Goal: Task Accomplishment & Management: Use online tool/utility

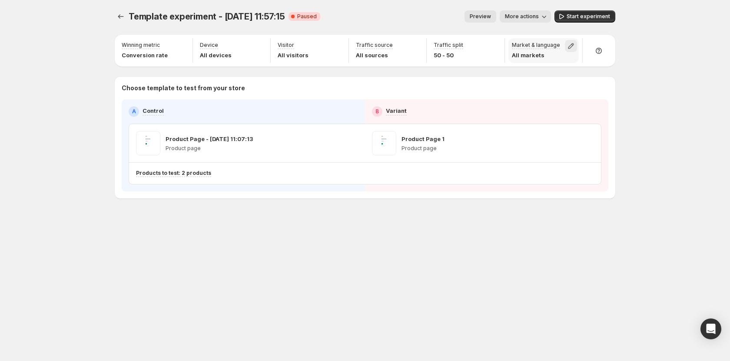
click at [572, 45] on icon "button" at bounding box center [571, 46] width 6 height 6
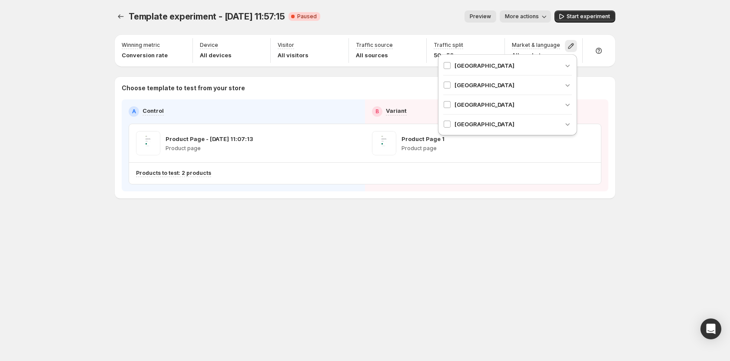
click at [492, 127] on div "[GEOGRAPHIC_DATA]" at bounding box center [507, 124] width 129 height 9
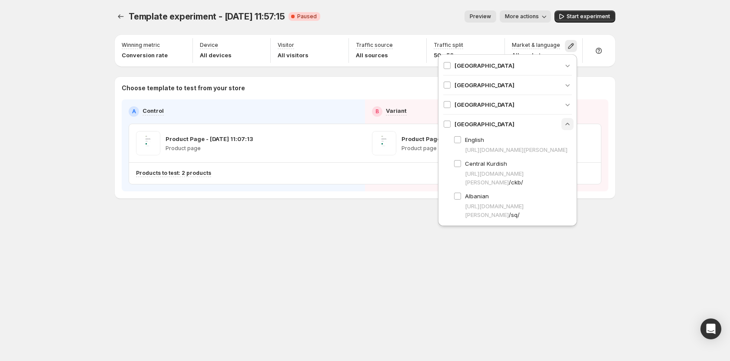
click at [561, 123] on button "button" at bounding box center [567, 124] width 12 height 12
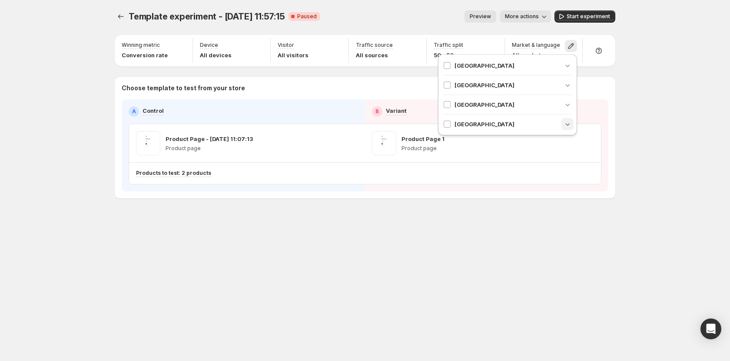
click at [557, 123] on div "[GEOGRAPHIC_DATA]" at bounding box center [507, 124] width 129 height 9
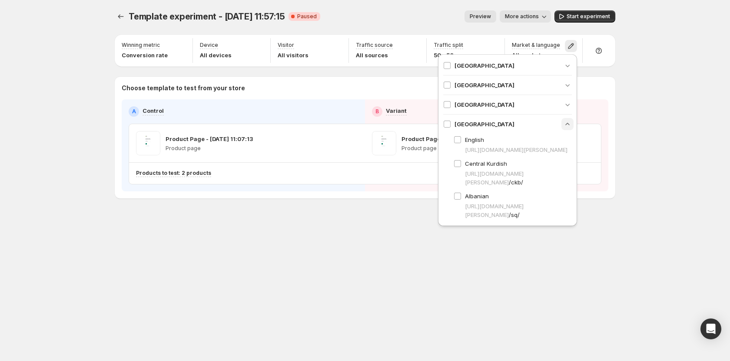
click at [561, 123] on button "button" at bounding box center [567, 124] width 12 height 12
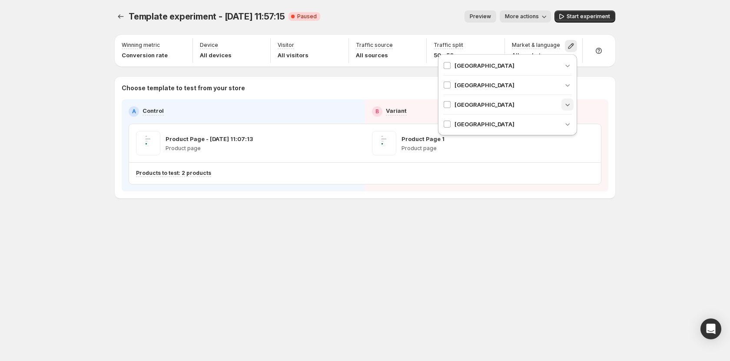
click at [566, 105] on icon "button" at bounding box center [567, 104] width 9 height 9
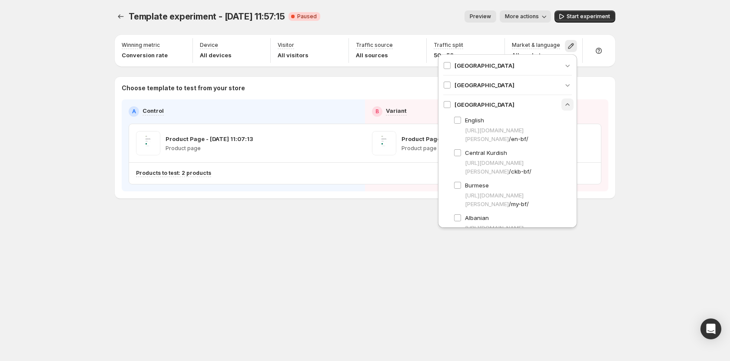
click at [566, 105] on icon "button" at bounding box center [567, 104] width 9 height 9
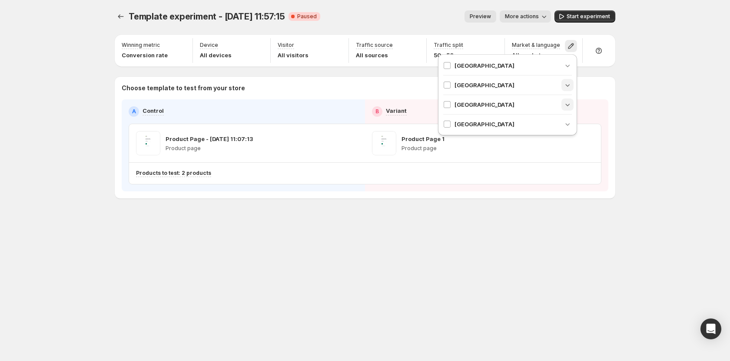
click at [571, 81] on icon "button" at bounding box center [567, 85] width 9 height 9
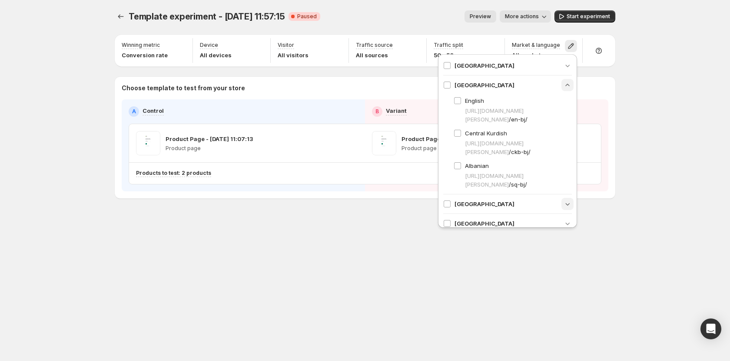
click at [571, 81] on div "Angola Benin English https://gemcommerce-stg-tanya.myshopify.com /en-bj/ Centra…" at bounding box center [507, 144] width 139 height 181
click at [567, 84] on icon "button" at bounding box center [567, 85] width 9 height 9
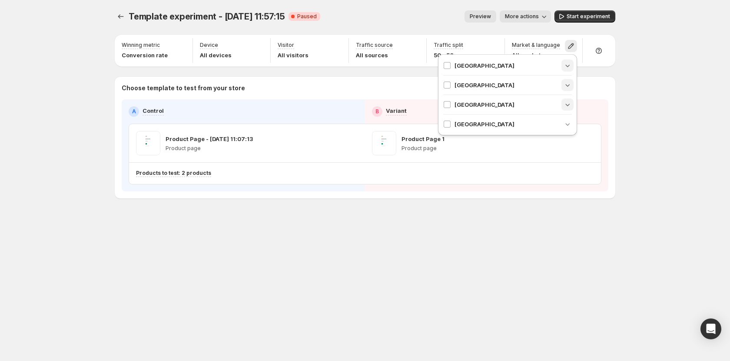
click at [566, 66] on icon "button" at bounding box center [567, 65] width 9 height 9
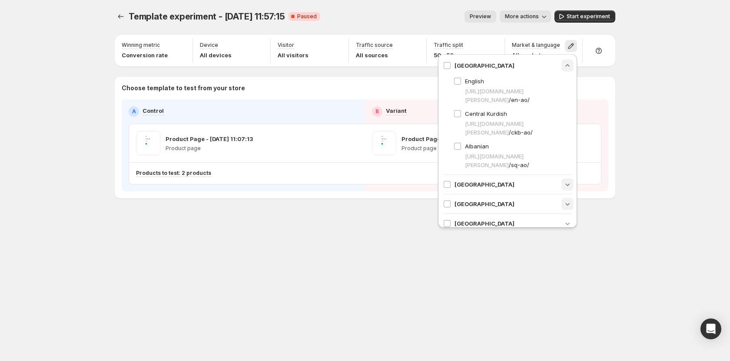
click at [566, 66] on icon "button" at bounding box center [567, 65] width 9 height 9
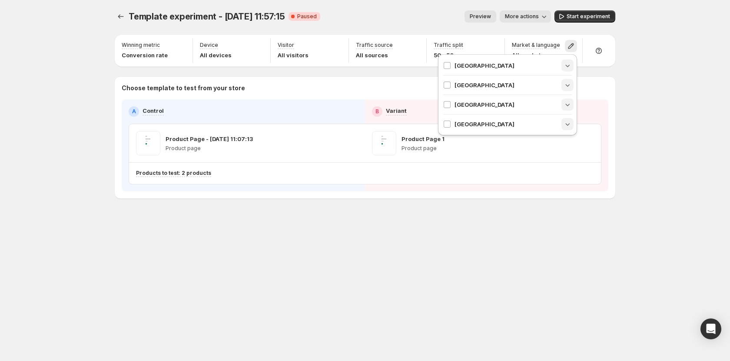
click at [569, 122] on icon "button" at bounding box center [567, 124] width 9 height 9
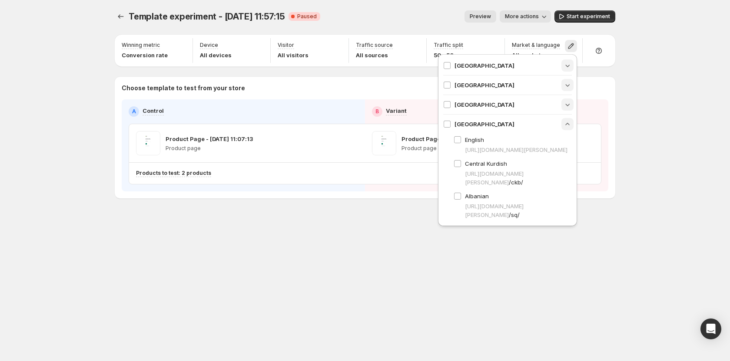
click at [569, 122] on div "Angola Benin Burkina Faso United States English https://gemcommerce-stg-tanya.m…" at bounding box center [507, 140] width 139 height 172
click at [564, 122] on icon "button" at bounding box center [567, 124] width 9 height 9
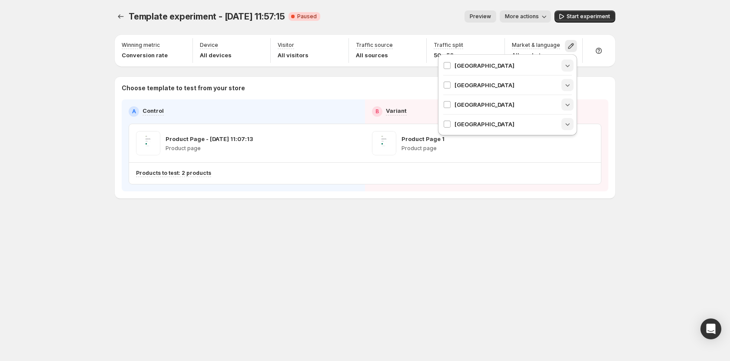
click at [566, 122] on icon "button" at bounding box center [567, 124] width 9 height 9
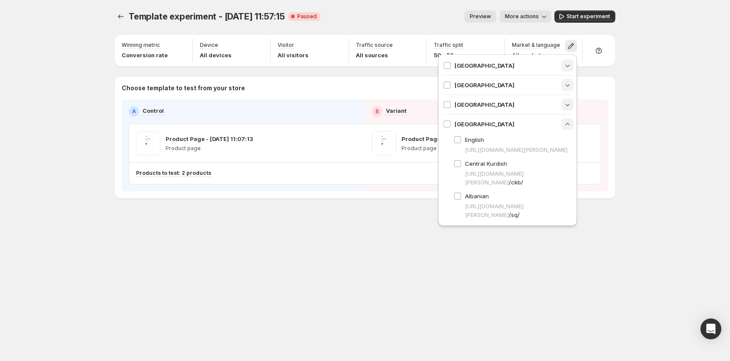
click at [566, 122] on icon "button" at bounding box center [567, 124] width 9 height 9
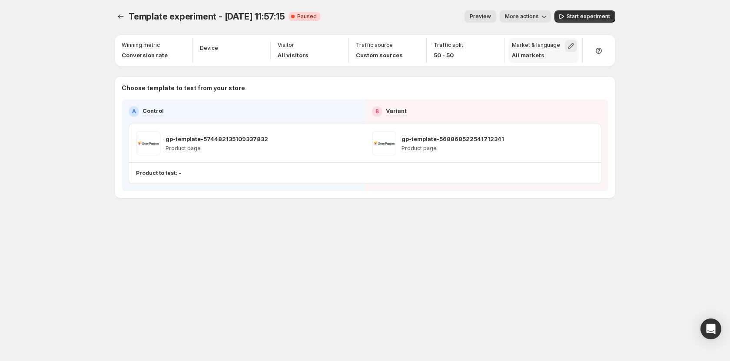
click at [566, 46] on icon "button" at bounding box center [570, 46] width 9 height 9
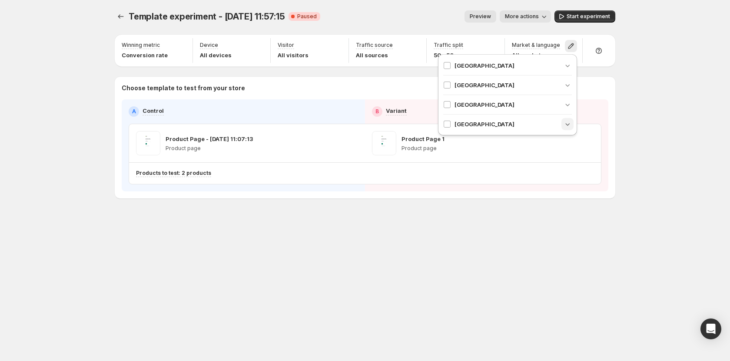
click at [563, 124] on icon "button" at bounding box center [567, 124] width 9 height 9
click at [569, 108] on icon "button" at bounding box center [567, 104] width 9 height 9
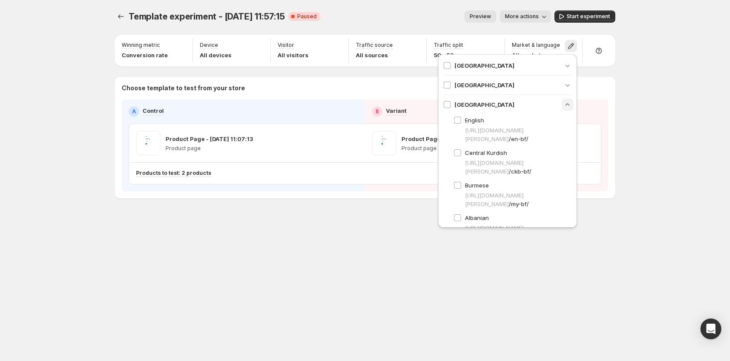
click at [569, 108] on div "[GEOGRAPHIC_DATA] [GEOGRAPHIC_DATA] [GEOGRAPHIC_DATA] English [URL][DOMAIN_NAME…" at bounding box center [507, 160] width 139 height 213
click at [563, 86] on icon "button" at bounding box center [567, 85] width 9 height 9
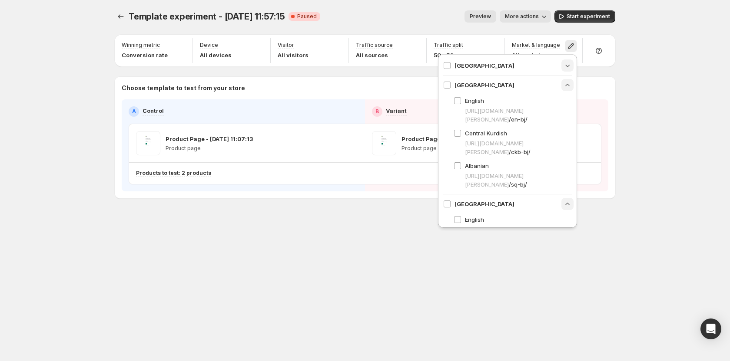
click at [563, 68] on icon "button" at bounding box center [567, 65] width 9 height 9
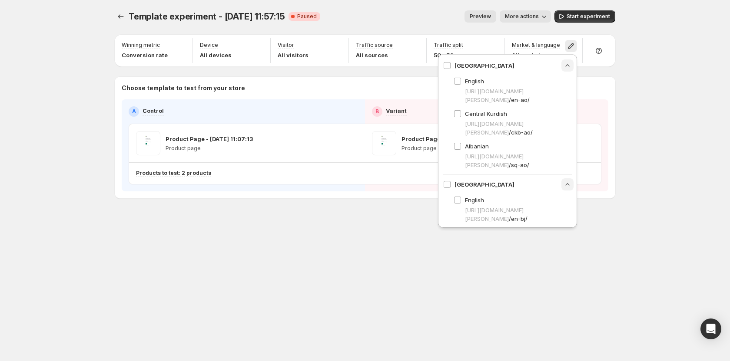
click at [637, 94] on div "Template experiment - [DATE] 11:57:15. This page is ready Template experiment -…" at bounding box center [365, 180] width 730 height 361
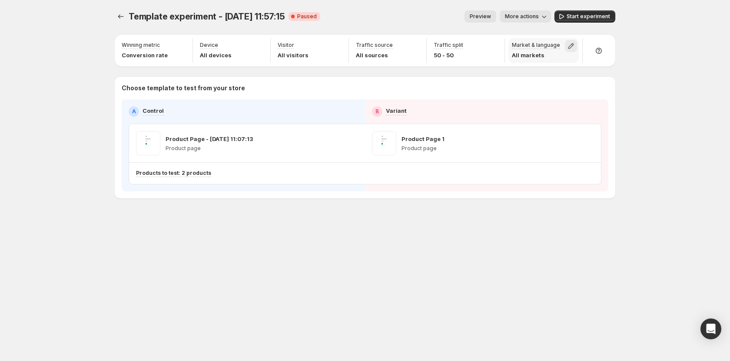
click at [574, 43] on icon "button" at bounding box center [570, 46] width 9 height 9
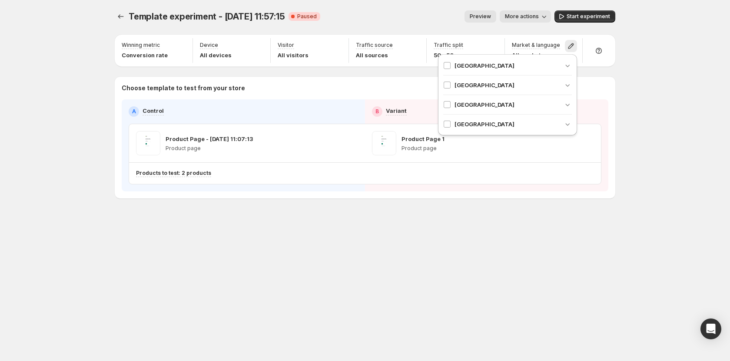
click at [529, 71] on div "[GEOGRAPHIC_DATA]" at bounding box center [507, 66] width 129 height 20
click at [568, 62] on icon "button" at bounding box center [567, 65] width 9 height 9
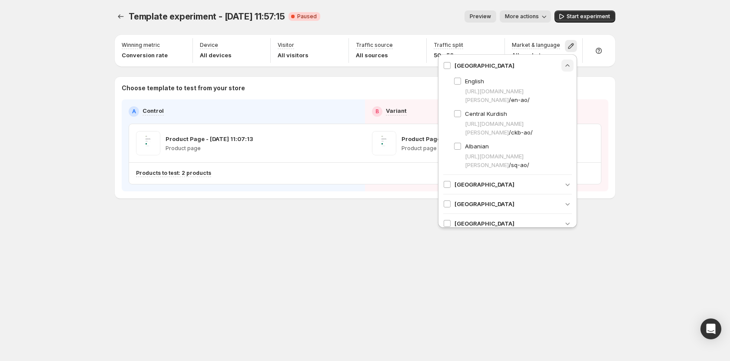
click at [476, 65] on div "[GEOGRAPHIC_DATA]" at bounding box center [507, 65] width 129 height 9
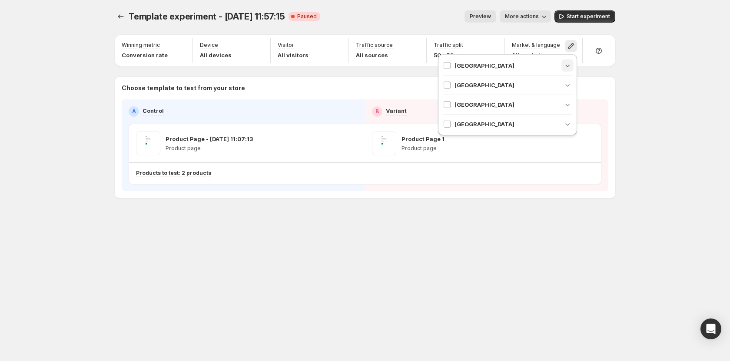
click at [500, 65] on div "[GEOGRAPHIC_DATA]" at bounding box center [507, 65] width 129 height 9
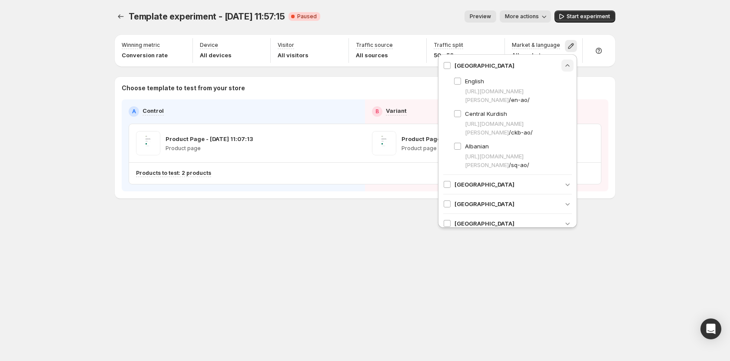
click at [500, 65] on div "[GEOGRAPHIC_DATA]" at bounding box center [507, 65] width 129 height 9
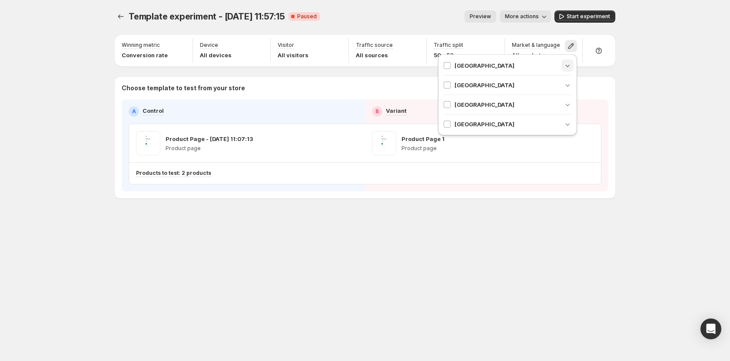
click at [500, 65] on div "[GEOGRAPHIC_DATA]" at bounding box center [507, 65] width 129 height 9
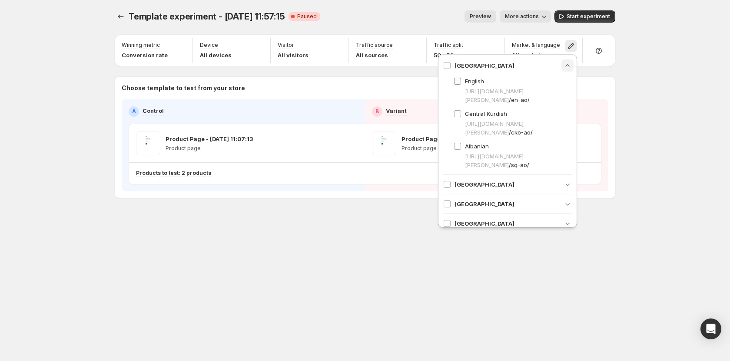
click at [476, 81] on span "English" at bounding box center [474, 81] width 19 height 7
click at [472, 111] on span "Central Kurdish" at bounding box center [486, 113] width 42 height 7
click at [514, 65] on div "[GEOGRAPHIC_DATA]" at bounding box center [507, 65] width 129 height 9
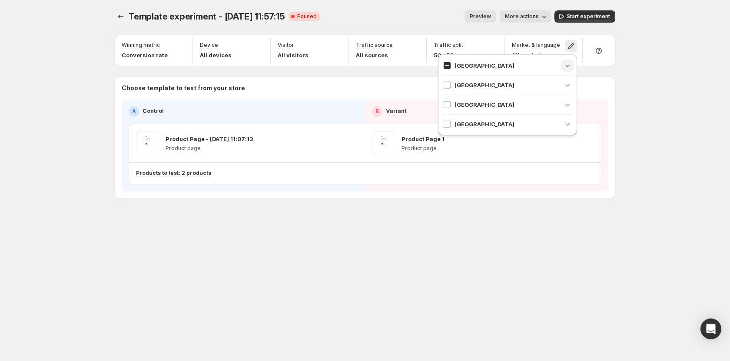
click at [483, 90] on div "[GEOGRAPHIC_DATA]" at bounding box center [507, 86] width 129 height 20
click at [638, 170] on div "Template experiment - [DATE] 11:57:15. This page is ready Template experiment -…" at bounding box center [365, 180] width 730 height 361
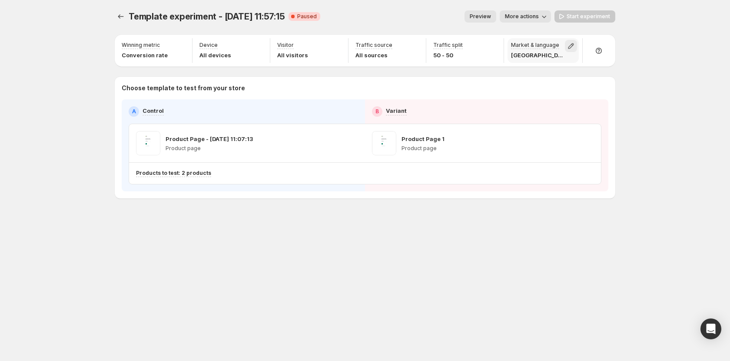
click at [572, 48] on icon "button" at bounding box center [570, 46] width 9 height 9
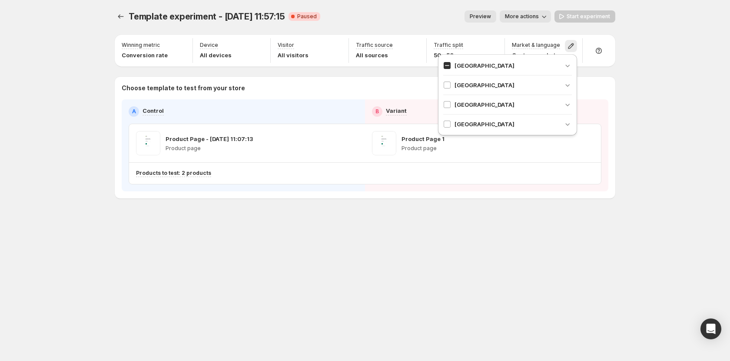
click at [615, 105] on div "Setup Guide Choose template to test Setup test version Setup traffic split Set …" at bounding box center [689, 193] width 148 height 316
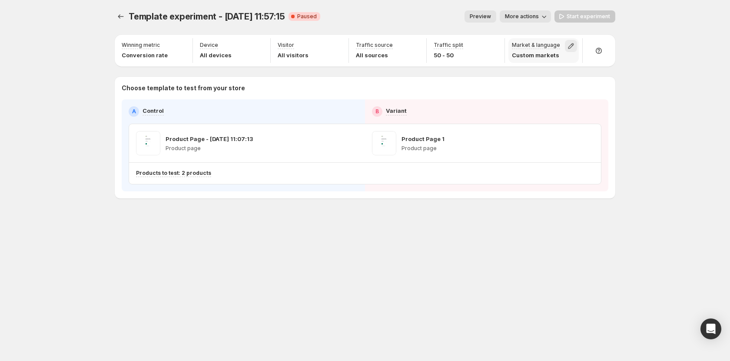
click at [567, 48] on icon "button" at bounding box center [570, 46] width 9 height 9
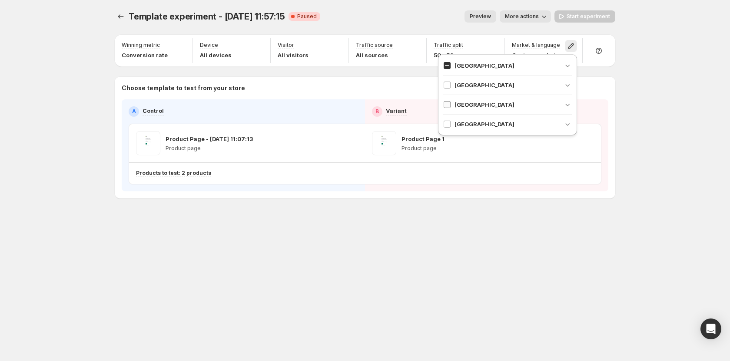
click at [443, 104] on span at bounding box center [447, 105] width 8 height 8
click at [661, 130] on div "Template experiment - [DATE] 11:57:15. This page is ready Template experiment -…" at bounding box center [365, 180] width 730 height 361
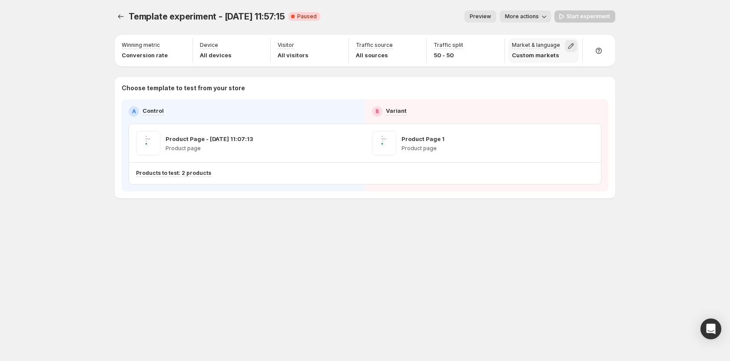
click at [571, 50] on icon "button" at bounding box center [570, 46] width 9 height 9
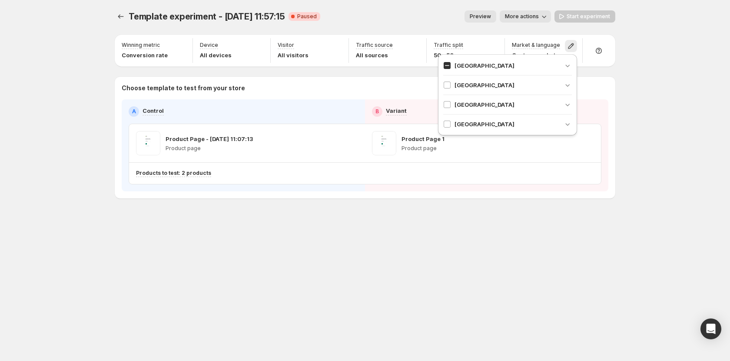
click at [654, 127] on div "Template experiment - [DATE] 11:57:15. This page is ready Template experiment -…" at bounding box center [365, 180] width 730 height 361
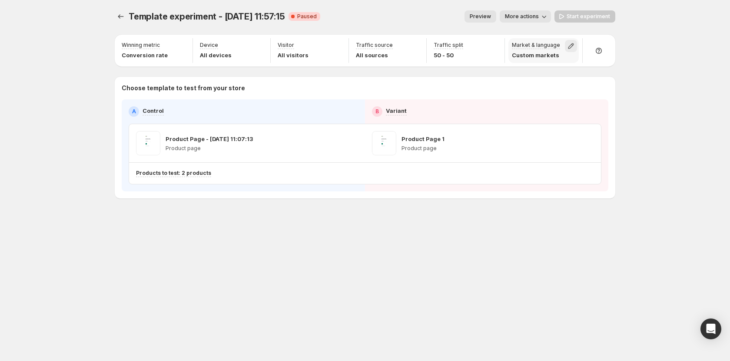
click at [573, 47] on icon "button" at bounding box center [570, 46] width 9 height 9
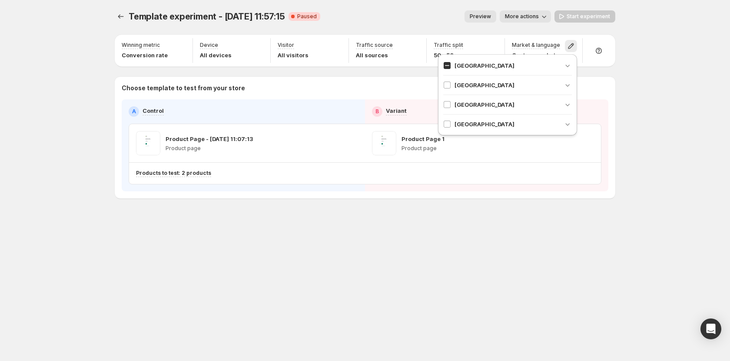
click at [640, 147] on div "Template experiment - [DATE] 11:57:15. This page is ready Template experiment -…" at bounding box center [365, 180] width 730 height 361
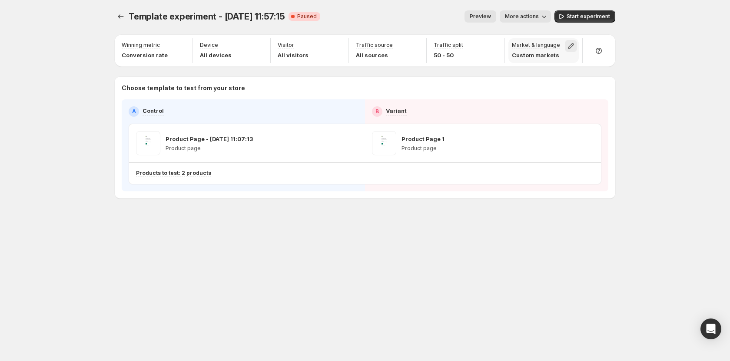
click at [570, 42] on icon "button" at bounding box center [570, 46] width 9 height 9
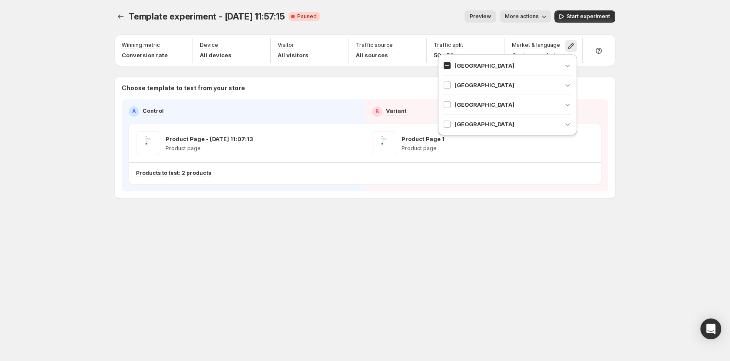
click at [658, 79] on div "Template experiment - Jul 10, 11:57:15. This page is ready Template experiment …" at bounding box center [365, 180] width 730 height 361
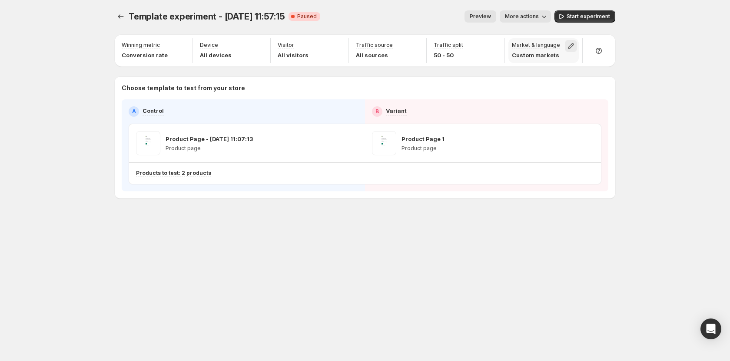
click at [574, 47] on icon "button" at bounding box center [570, 46] width 9 height 9
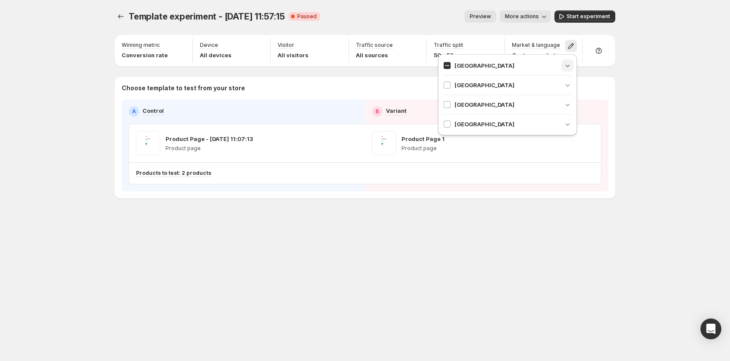
click at [565, 68] on icon "button" at bounding box center [567, 65] width 9 height 9
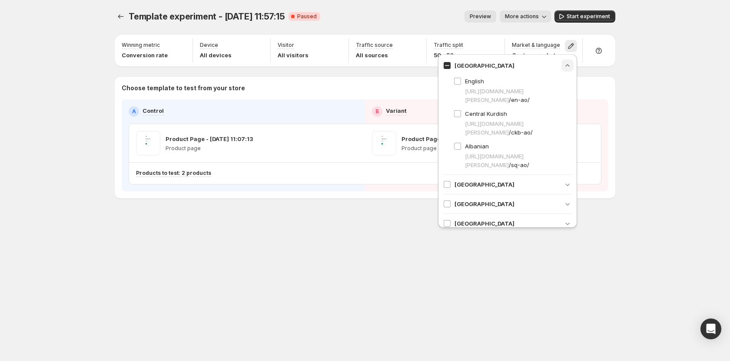
click at [565, 68] on icon "button" at bounding box center [567, 65] width 9 height 9
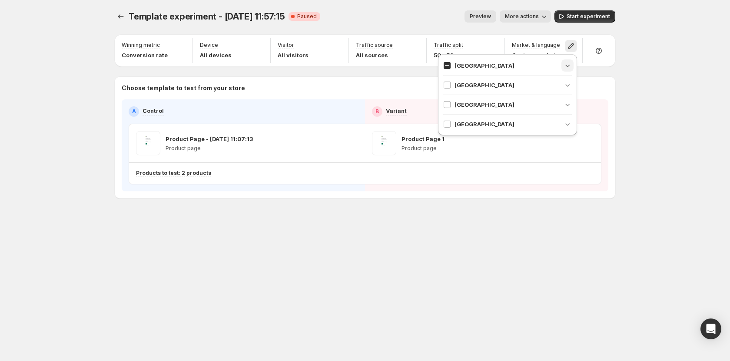
click at [565, 68] on icon "button" at bounding box center [567, 65] width 9 height 9
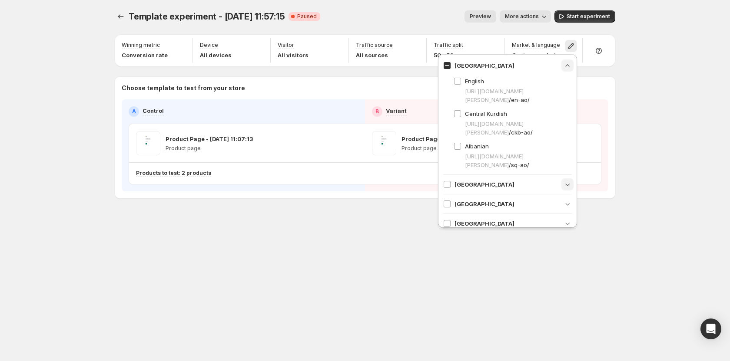
click at [563, 181] on icon "button" at bounding box center [567, 184] width 9 height 9
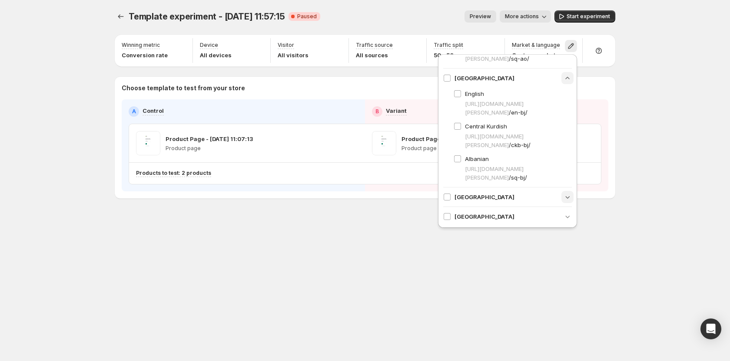
click at [563, 200] on icon "button" at bounding box center [567, 197] width 9 height 9
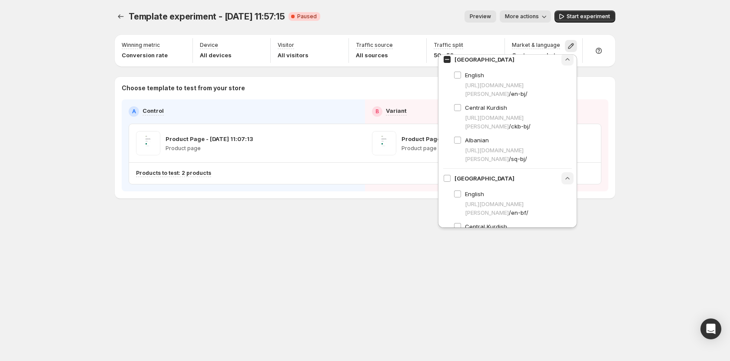
scroll to position [174, 0]
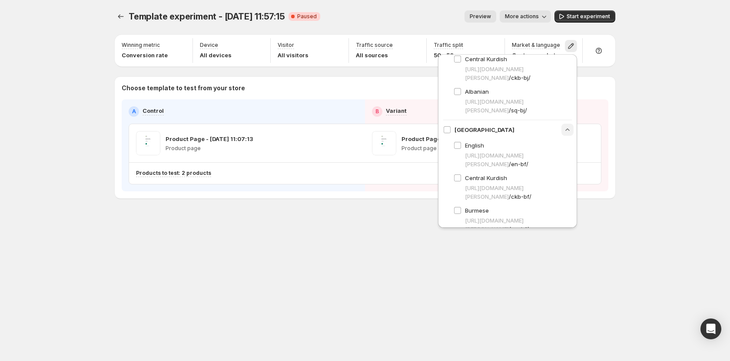
click at [650, 130] on div "Template experiment - Jul 10, 11:57:15. This page is ready Template experiment …" at bounding box center [365, 180] width 730 height 361
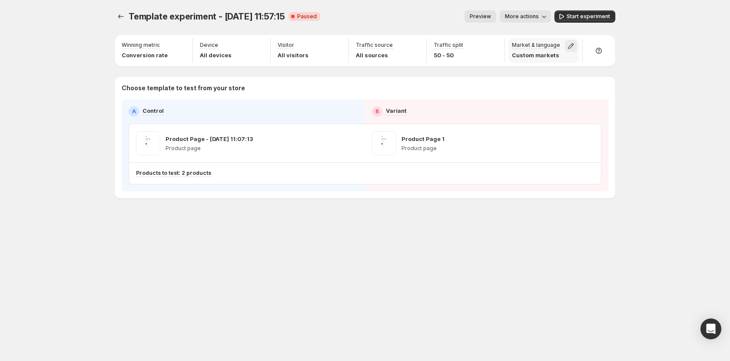
click at [570, 44] on icon "button" at bounding box center [570, 46] width 9 height 9
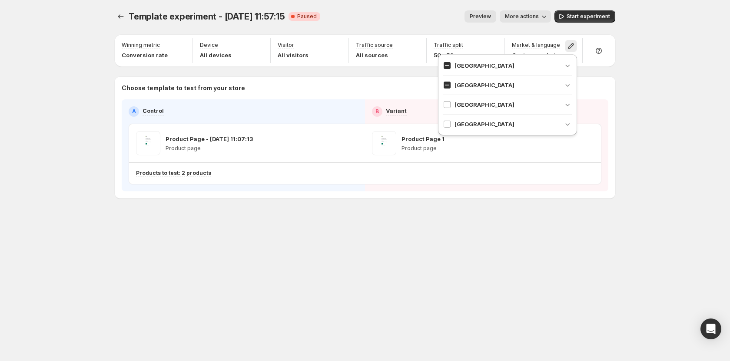
click at [703, 108] on div "Template experiment - [DATE] 11:57:15. This page is ready Template experiment -…" at bounding box center [365, 180] width 730 height 361
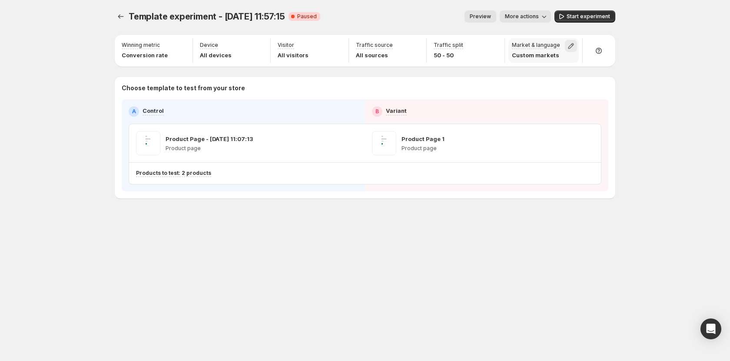
click at [572, 49] on icon "button" at bounding box center [570, 46] width 9 height 9
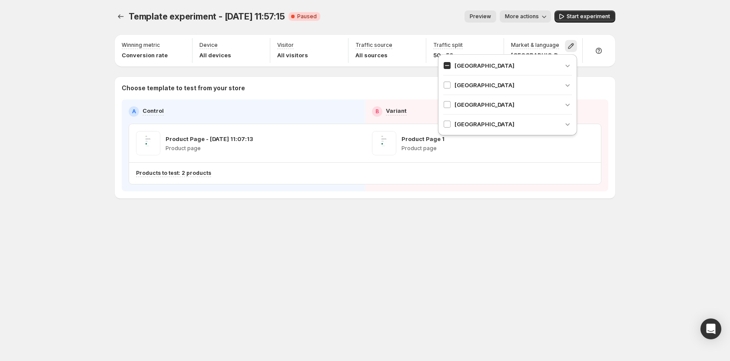
click at [675, 96] on div "Template experiment - [DATE] 11:57:15. This page is ready Template experiment -…" at bounding box center [365, 180] width 730 height 361
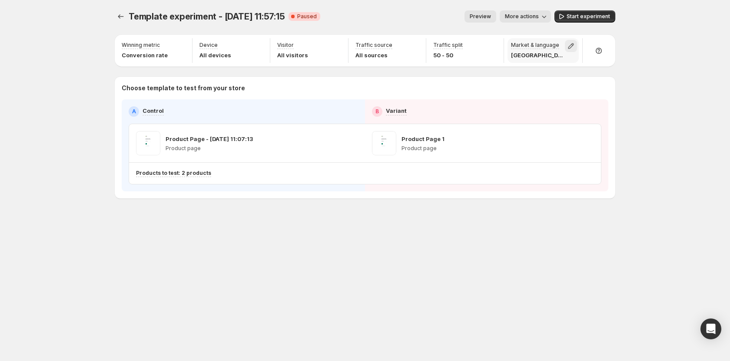
click at [575, 42] on icon "button" at bounding box center [570, 46] width 9 height 9
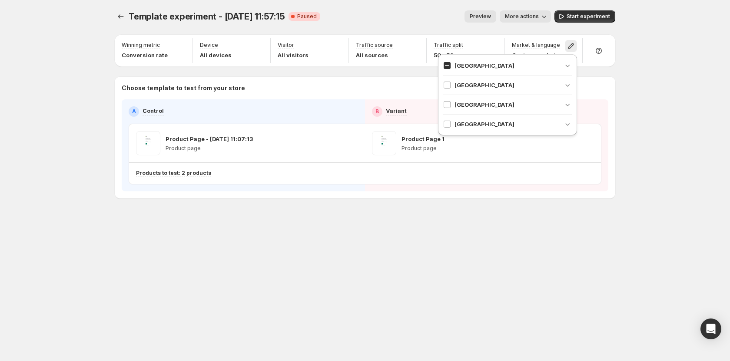
click at [666, 122] on div "Template experiment - [DATE] 11:57:15. This page is ready Template experiment -…" at bounding box center [365, 180] width 730 height 361
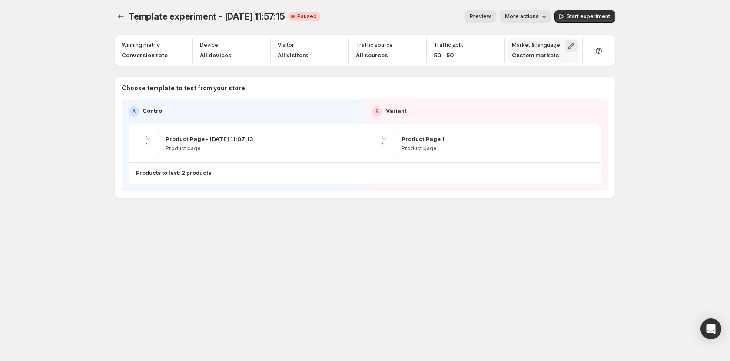
click at [570, 45] on icon "button" at bounding box center [571, 46] width 6 height 6
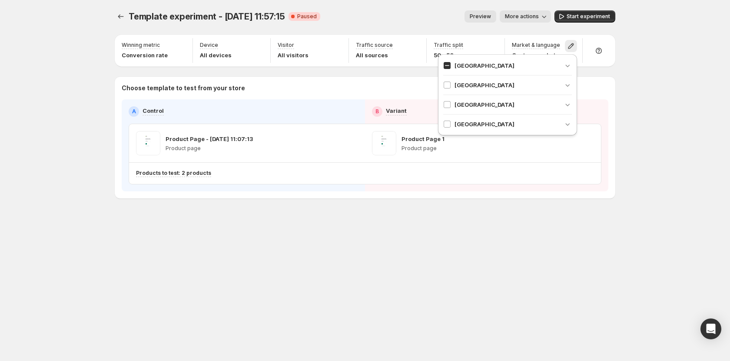
click at [649, 91] on div "Template experiment - [DATE] 11:57:15. This page is ready Template experiment -…" at bounding box center [365, 180] width 730 height 361
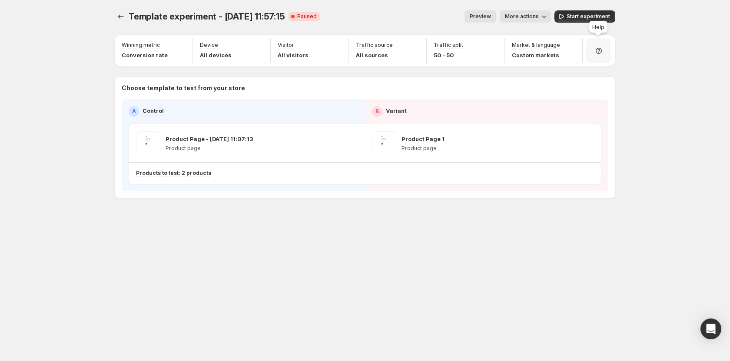
click at [606, 47] on div at bounding box center [598, 50] width 25 height 25
click at [592, 72] on span "Setup guide" at bounding box center [595, 75] width 33 height 7
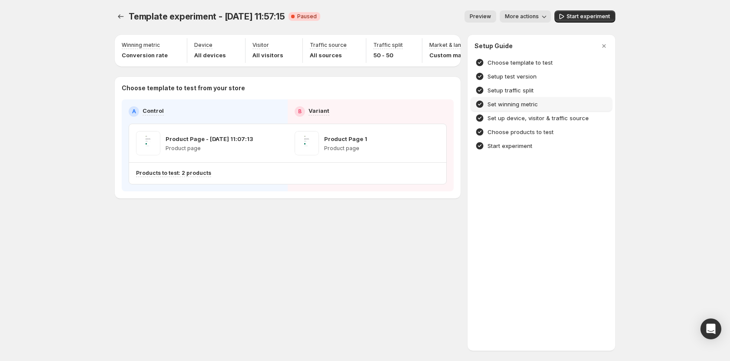
click at [520, 109] on div "Set winning metric" at bounding box center [541, 104] width 141 height 14
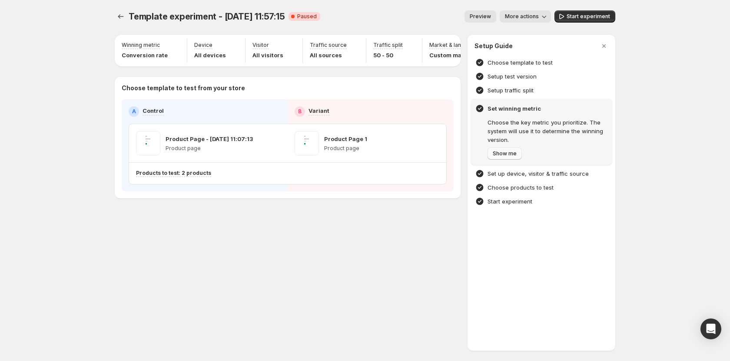
click at [509, 155] on span "Show me" at bounding box center [504, 153] width 24 height 7
click at [496, 153] on span "Next" at bounding box center [498, 153] width 12 height 7
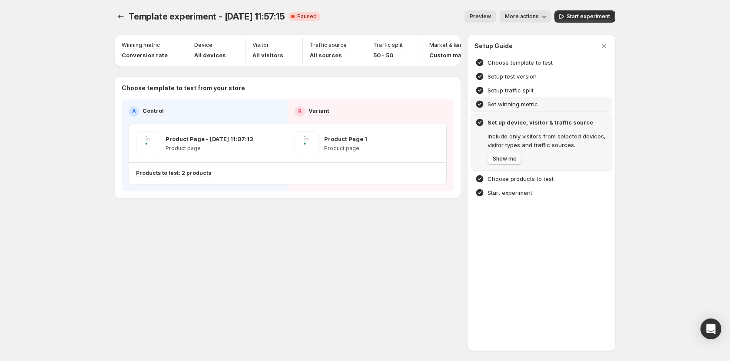
click at [510, 159] on span "Show me" at bounding box center [504, 158] width 24 height 7
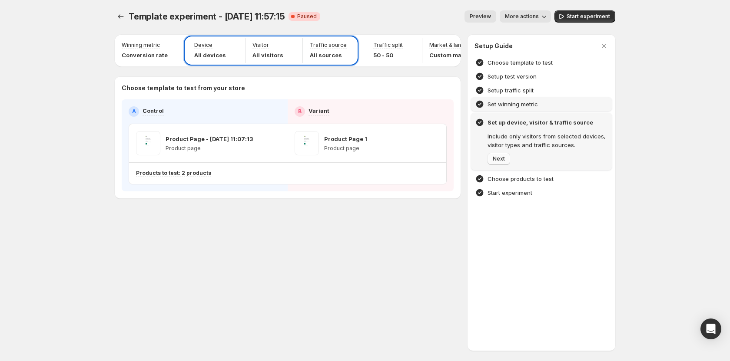
click at [499, 156] on span "Next" at bounding box center [498, 158] width 12 height 7
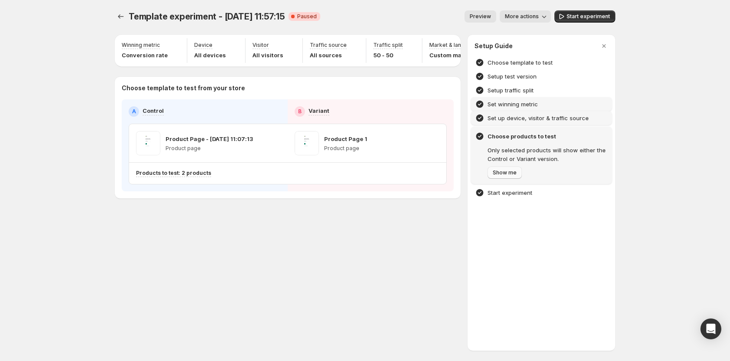
click at [506, 171] on span "Show me" at bounding box center [504, 172] width 24 height 7
click at [504, 172] on span "Next" at bounding box center [498, 172] width 12 height 7
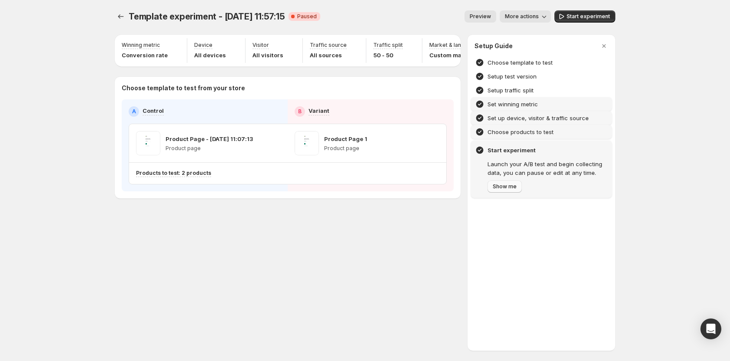
click at [504, 185] on span "Show me" at bounding box center [504, 186] width 24 height 7
click at [509, 87] on h4 "Setup traffic split" at bounding box center [510, 90] width 46 height 9
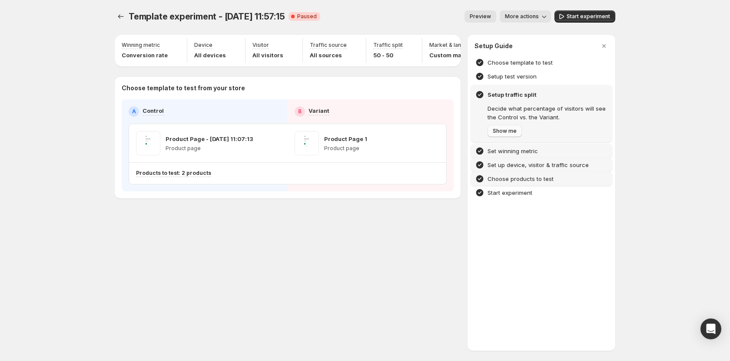
click at [503, 132] on span "Show me" at bounding box center [504, 131] width 24 height 7
click at [572, 16] on div at bounding box center [365, 180] width 730 height 361
click at [583, 17] on span "Start experiment" at bounding box center [587, 16] width 43 height 7
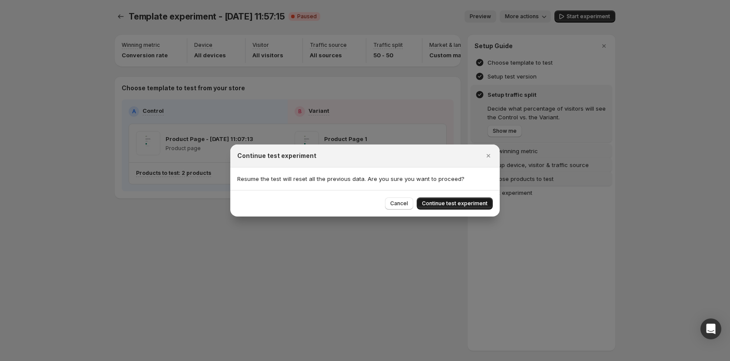
click at [459, 199] on button "Continue test experiment" at bounding box center [454, 204] width 76 height 12
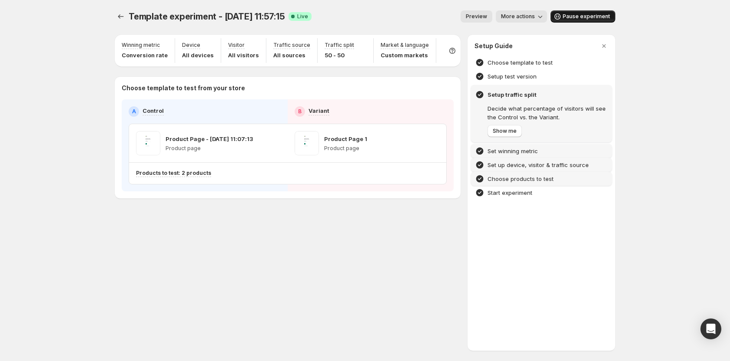
click at [578, 21] on button "Pause experiment" at bounding box center [582, 16] width 65 height 12
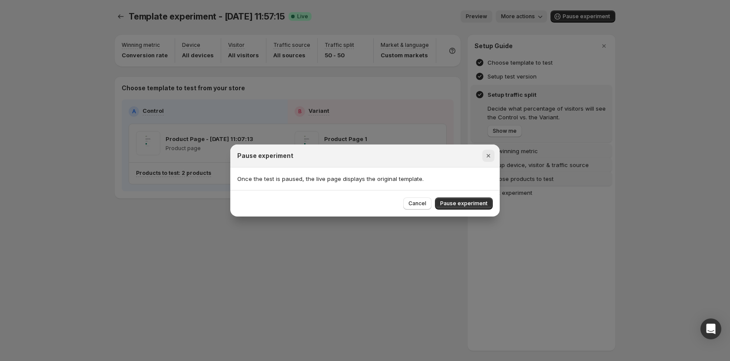
click at [490, 155] on icon "Close" at bounding box center [488, 156] width 9 height 9
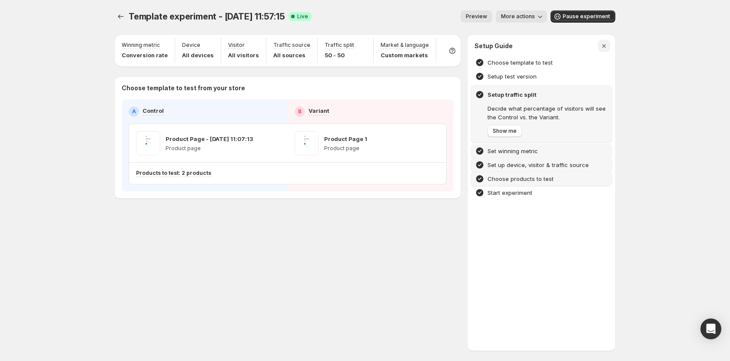
click at [599, 48] on icon "button" at bounding box center [603, 46] width 9 height 9
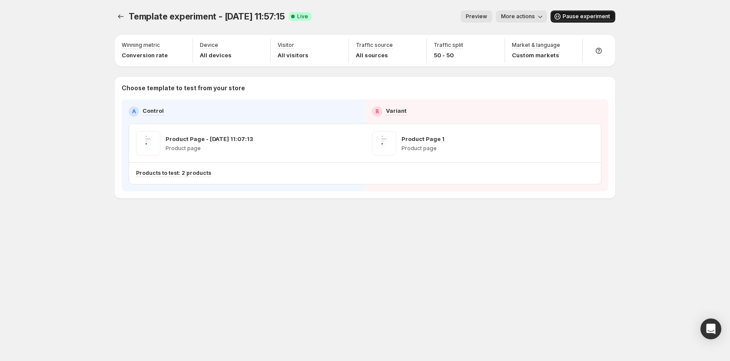
click at [591, 20] on span "Pause experiment" at bounding box center [585, 16] width 47 height 7
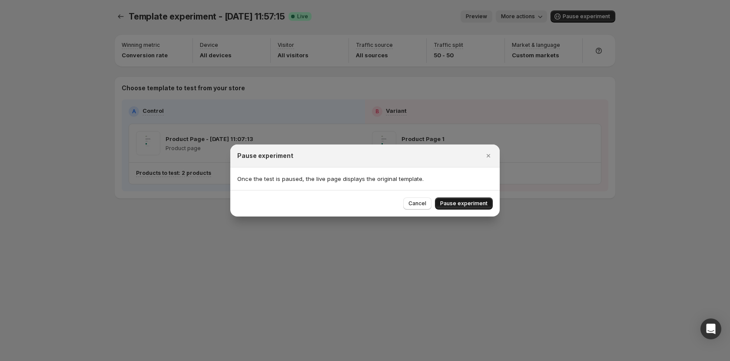
click at [463, 198] on button "Pause experiment" at bounding box center [464, 204] width 58 height 12
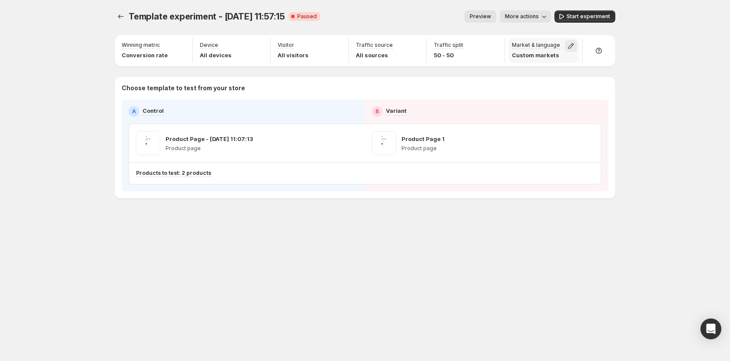
click at [569, 47] on icon "button" at bounding box center [570, 46] width 9 height 9
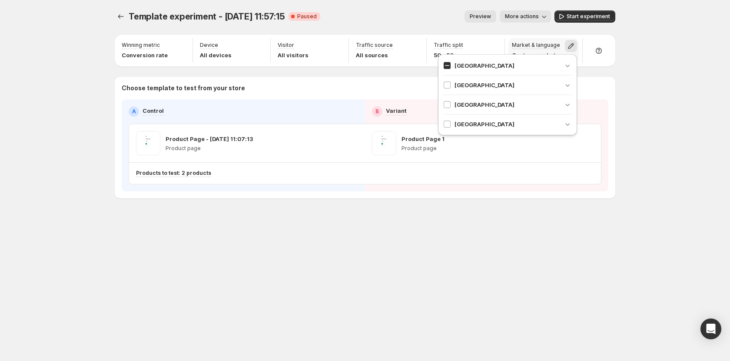
click at [569, 47] on icon "button" at bounding box center [570, 46] width 9 height 9
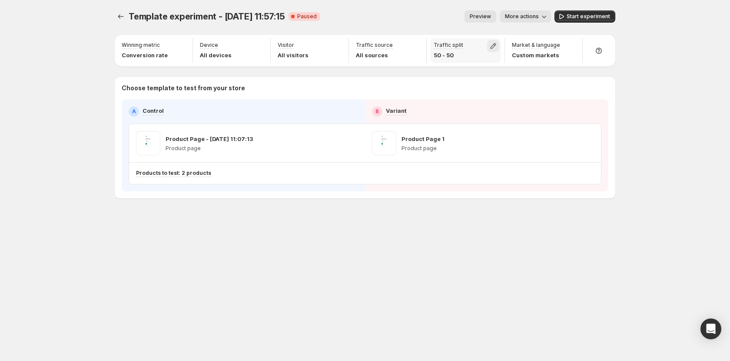
click at [490, 50] on icon "button" at bounding box center [493, 46] width 9 height 9
type input "**"
click at [524, 66] on input "range" at bounding box center [492, 65] width 125 height 12
click at [529, 193] on div "Choose template to test from your store A Control B Variant Product Page - Jul …" at bounding box center [365, 138] width 500 height 122
click at [489, 46] on icon "button" at bounding box center [493, 46] width 9 height 9
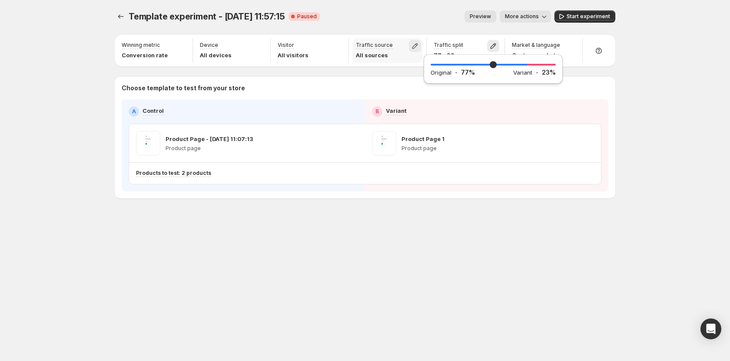
click at [416, 49] on icon "button" at bounding box center [414, 46] width 9 height 9
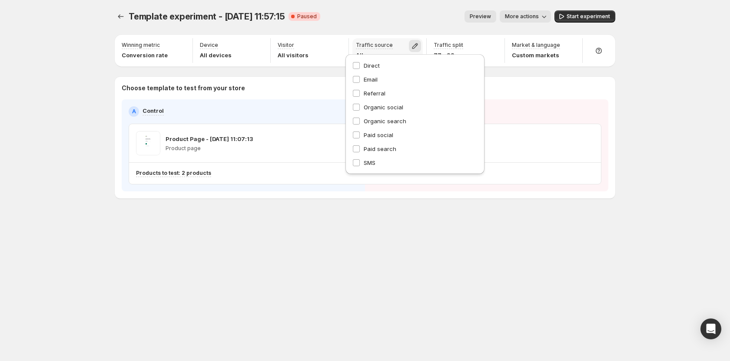
click at [416, 49] on icon "button" at bounding box center [414, 46] width 9 height 9
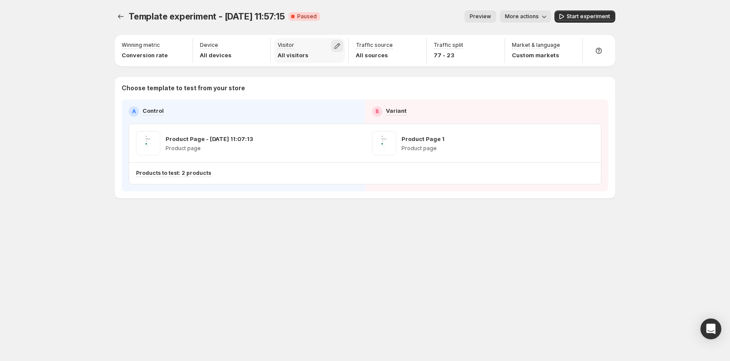
click at [337, 45] on icon "button" at bounding box center [337, 46] width 6 height 6
click at [264, 46] on button "button" at bounding box center [259, 46] width 12 height 12
click at [186, 46] on button "button" at bounding box center [181, 46] width 12 height 12
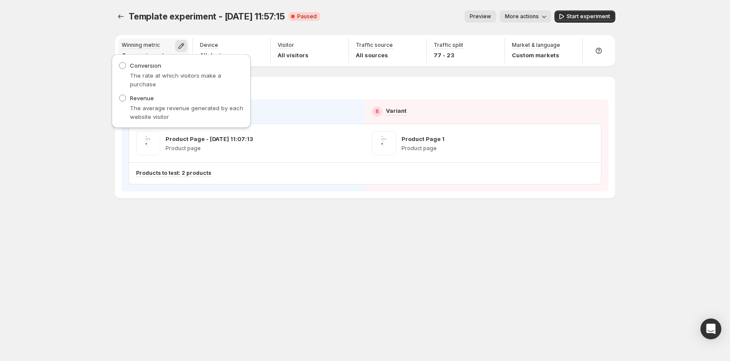
click at [186, 46] on button "button" at bounding box center [181, 46] width 12 height 12
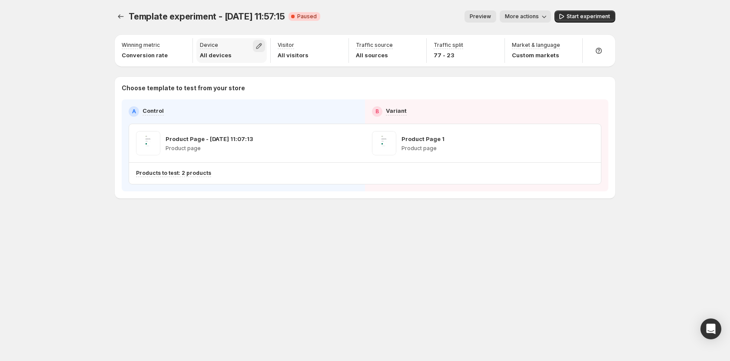
click at [253, 45] on button "button" at bounding box center [259, 46] width 12 height 12
click at [340, 48] on icon "button" at bounding box center [337, 46] width 9 height 9
click at [412, 47] on icon "button" at bounding box center [414, 46] width 9 height 9
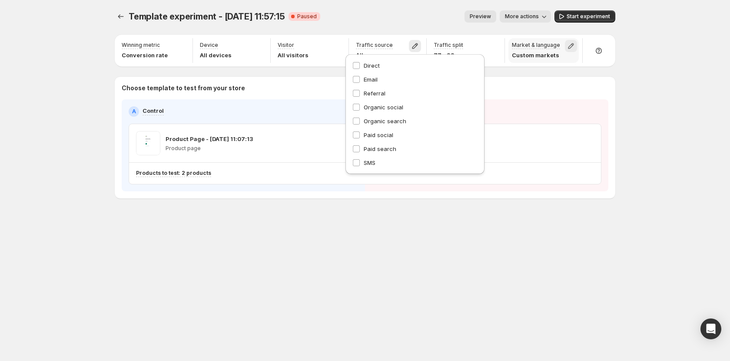
click at [574, 46] on icon "button" at bounding box center [570, 46] width 9 height 9
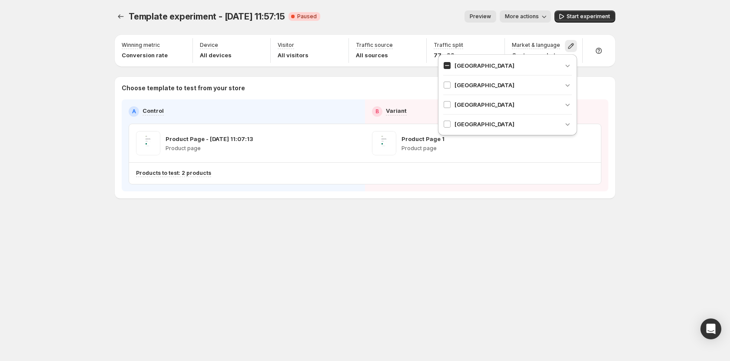
click at [660, 73] on div "Template experiment - Jul 10, 11:57:15. This page is ready Template experiment …" at bounding box center [365, 180] width 730 height 361
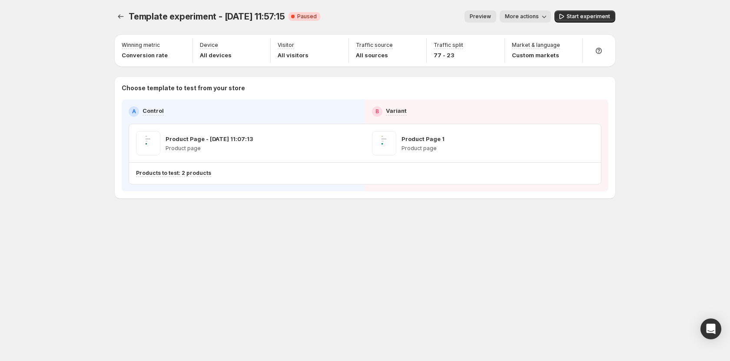
drag, startPoint x: 1, startPoint y: 182, endPoint x: 39, endPoint y: 169, distance: 39.8
click at [39, 169] on div "Template experiment - Jul 10, 11:57:15. This page is ready Template experiment …" at bounding box center [365, 180] width 730 height 361
click at [568, 45] on icon "button" at bounding box center [570, 46] width 9 height 9
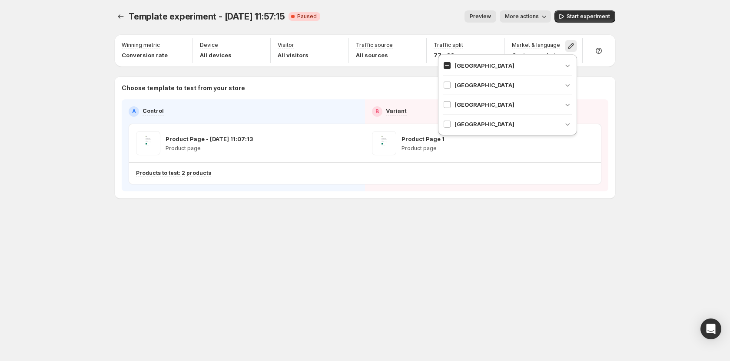
click at [701, 96] on div "Template experiment - [DATE] 11:57:15. This page is ready Template experiment -…" at bounding box center [365, 180] width 730 height 361
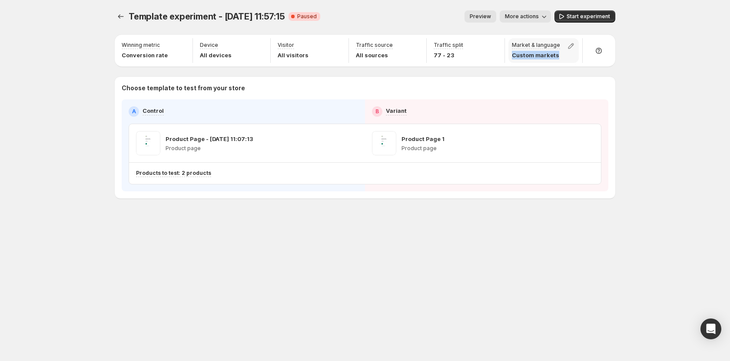
drag, startPoint x: 513, startPoint y: 57, endPoint x: 559, endPoint y: 57, distance: 45.6
click at [559, 57] on div "Market & language Custom markets" at bounding box center [543, 50] width 71 height 25
click at [571, 45] on icon "button" at bounding box center [571, 46] width 6 height 6
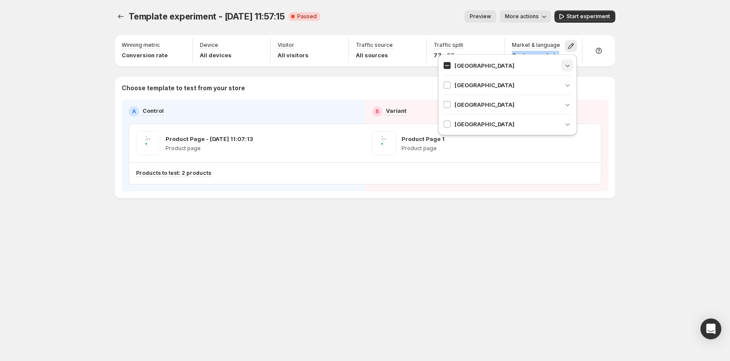
click at [568, 66] on icon "button" at bounding box center [567, 65] width 9 height 9
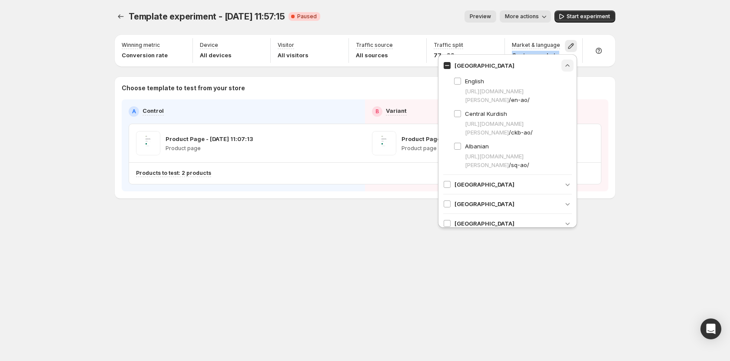
click at [563, 63] on icon "button" at bounding box center [567, 65] width 9 height 9
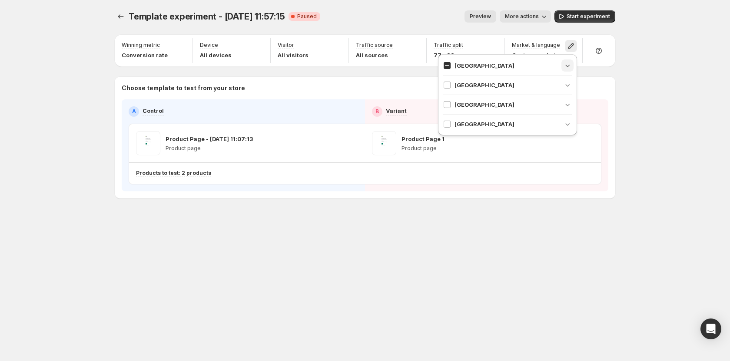
click at [669, 92] on div "Template experiment - Jul 10, 11:57:15. This page is ready Template experiment …" at bounding box center [365, 180] width 730 height 361
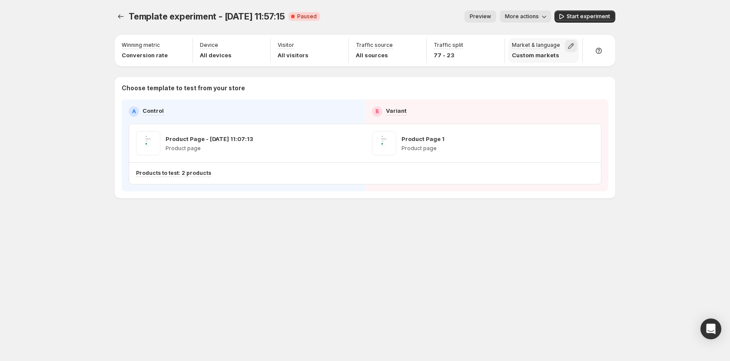
click at [571, 44] on icon "button" at bounding box center [570, 46] width 9 height 9
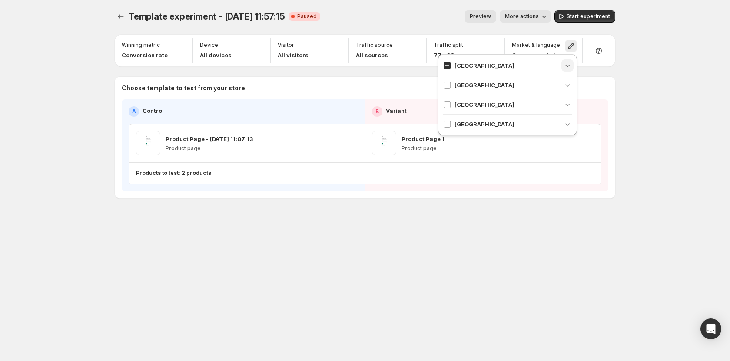
click at [570, 61] on icon "button" at bounding box center [567, 65] width 9 height 9
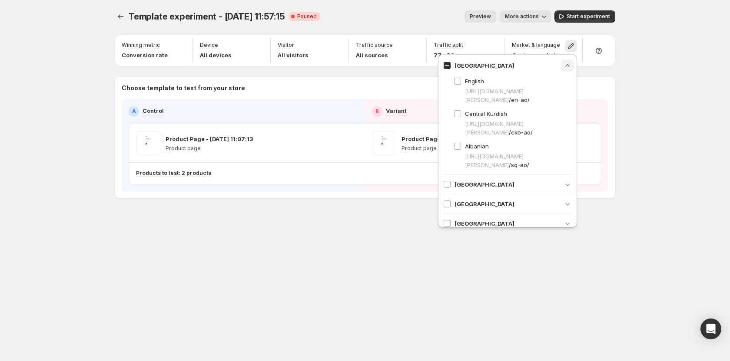
drag, startPoint x: 666, startPoint y: 80, endPoint x: 618, endPoint y: 53, distance: 54.7
click at [666, 80] on div "Template experiment - Jul 10, 11:57:15. This page is ready Template experiment …" at bounding box center [365, 180] width 730 height 361
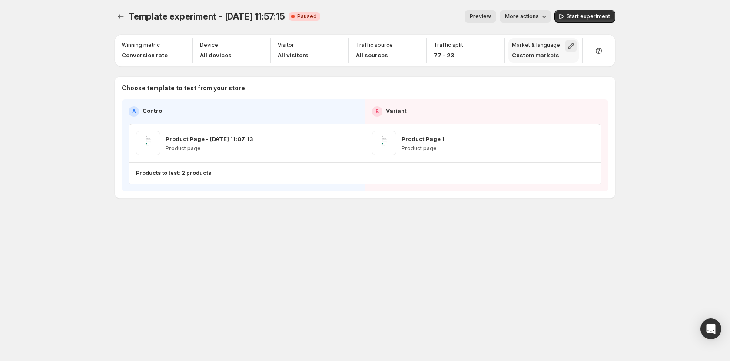
click at [573, 43] on icon "button" at bounding box center [570, 46] width 9 height 9
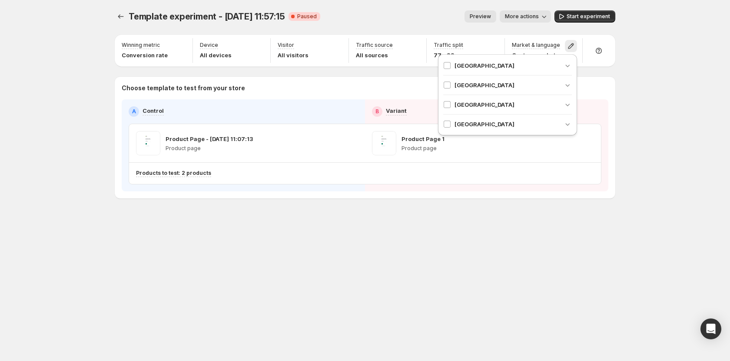
click at [624, 84] on div "Setup traffic split" at bounding box center [688, 90] width 141 height 14
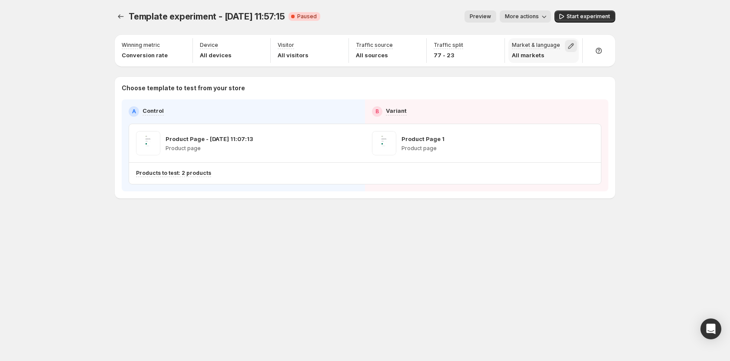
click at [568, 47] on icon "button" at bounding box center [571, 46] width 6 height 6
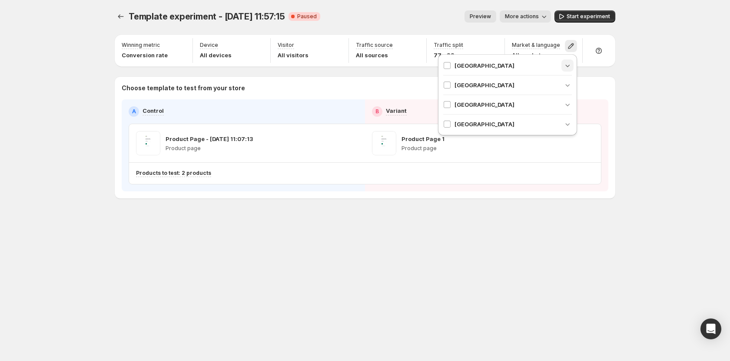
click at [566, 64] on icon "button" at bounding box center [567, 65] width 9 height 9
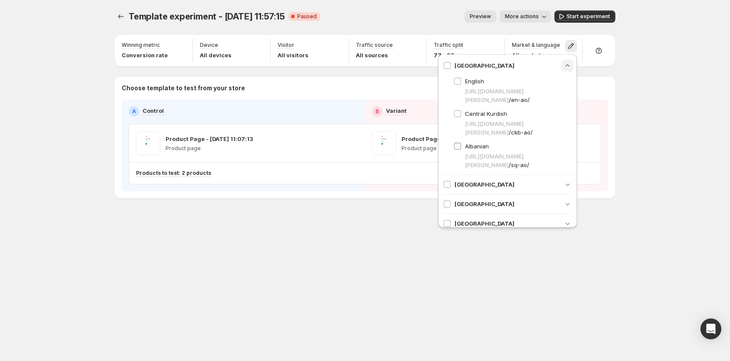
click at [473, 149] on span "Albanian" at bounding box center [477, 146] width 24 height 7
click at [564, 60] on button "button" at bounding box center [567, 65] width 12 height 12
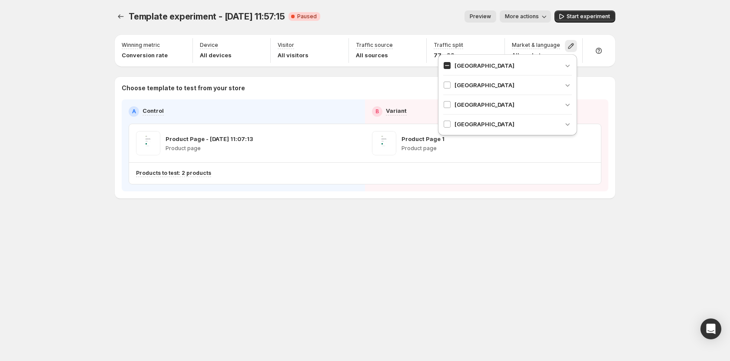
click at [563, 65] on icon "button" at bounding box center [567, 65] width 9 height 9
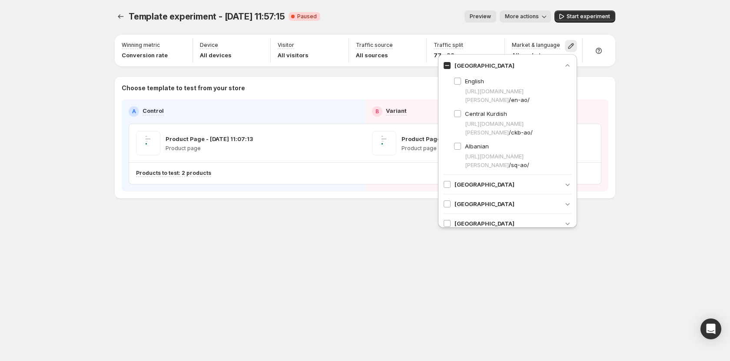
click at [666, 119] on div "Template experiment - Jul 10, 11:57:15. This page is ready Template experiment …" at bounding box center [365, 180] width 730 height 361
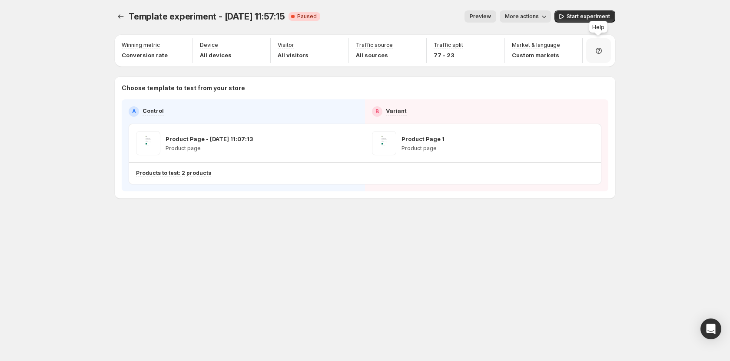
click at [597, 54] on icon at bounding box center [598, 50] width 9 height 9
click at [595, 74] on span "Setup guide" at bounding box center [595, 75] width 33 height 7
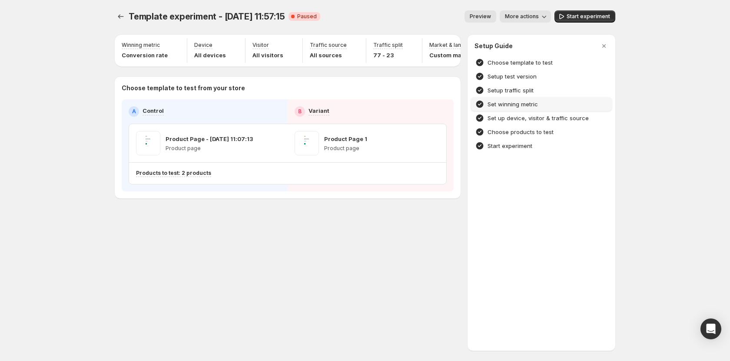
click at [528, 99] on div "Set winning metric" at bounding box center [541, 104] width 141 height 14
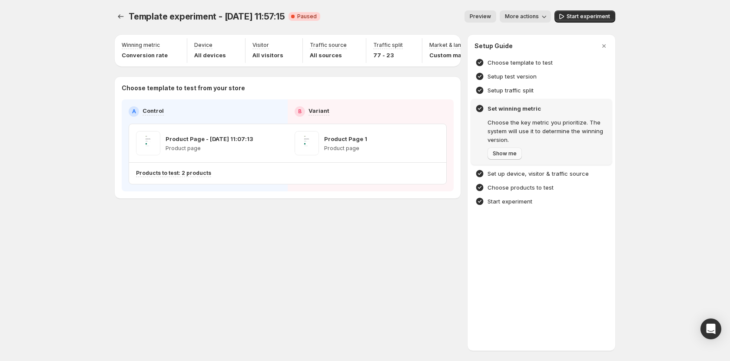
click at [504, 152] on span "Show me" at bounding box center [504, 153] width 24 height 7
click at [503, 150] on button "Next" at bounding box center [498, 154] width 23 height 12
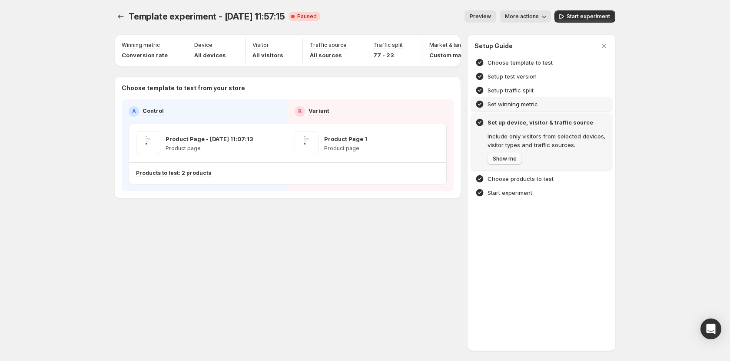
click at [504, 157] on span "Show me" at bounding box center [504, 158] width 24 height 7
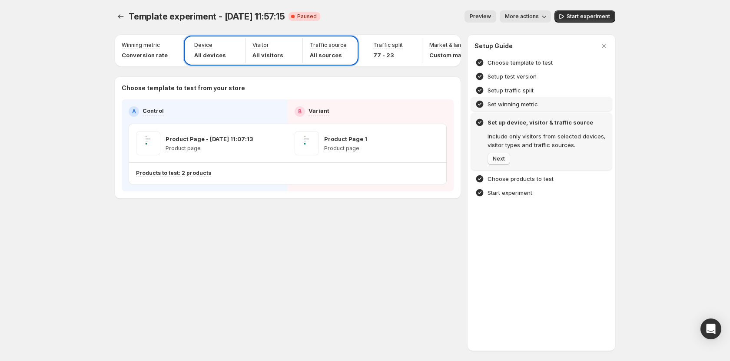
click at [504, 162] on span "Next" at bounding box center [498, 158] width 12 height 7
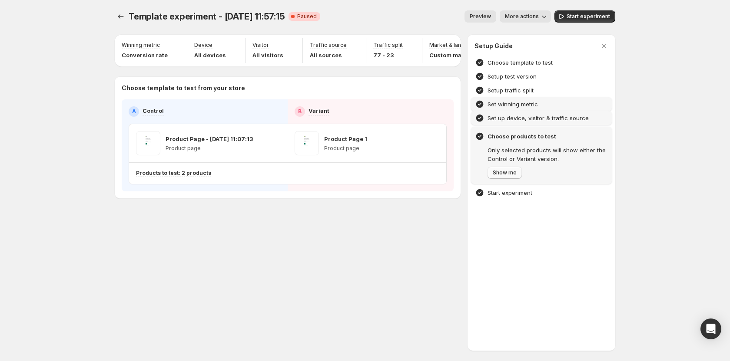
click at [503, 172] on span "Show me" at bounding box center [504, 172] width 24 height 7
click at [503, 172] on span "Next" at bounding box center [498, 172] width 12 height 7
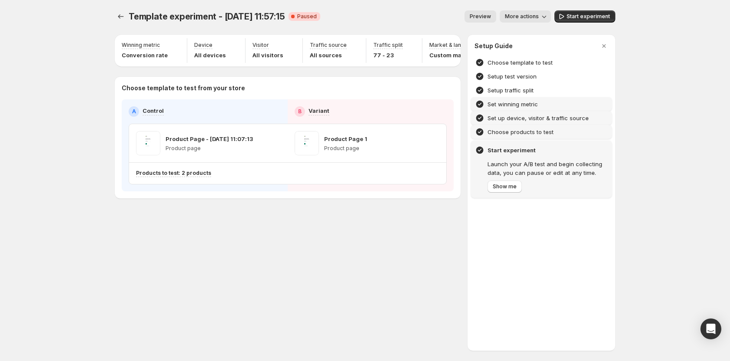
scroll to position [0, 46]
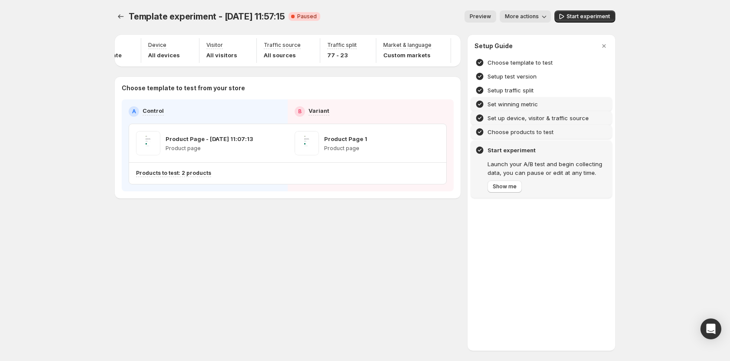
click at [454, 7] on div "Template experiment - Jul 10, 11:57:15. This page is ready Template experiment …" at bounding box center [365, 16] width 500 height 33
click at [598, 46] on button "button" at bounding box center [604, 46] width 12 height 12
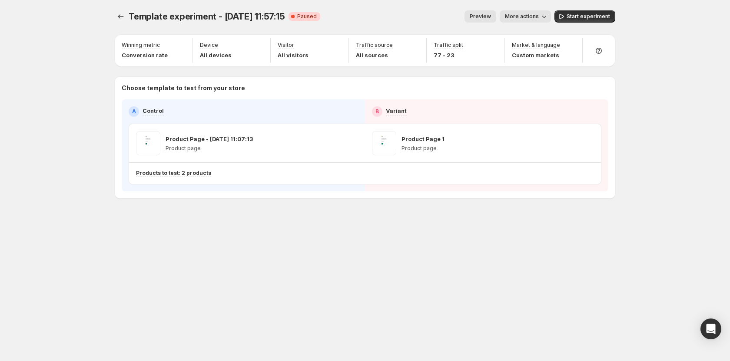
scroll to position [0, 0]
click at [572, 45] on icon "button" at bounding box center [571, 46] width 6 height 6
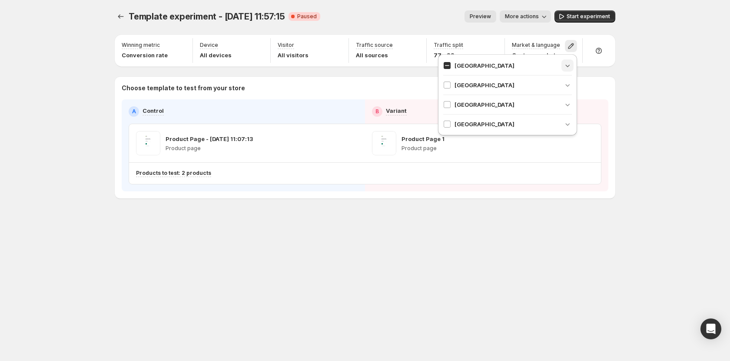
click at [570, 68] on icon "button" at bounding box center [567, 65] width 9 height 9
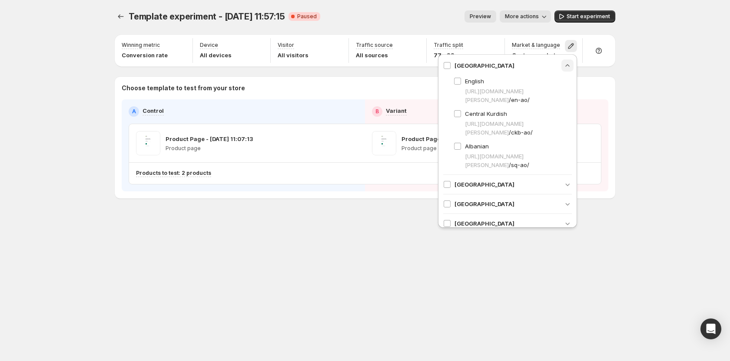
click at [445, 179] on div "[GEOGRAPHIC_DATA]" at bounding box center [507, 185] width 129 height 20
click at [541, 188] on div "[GEOGRAPHIC_DATA]" at bounding box center [507, 184] width 129 height 9
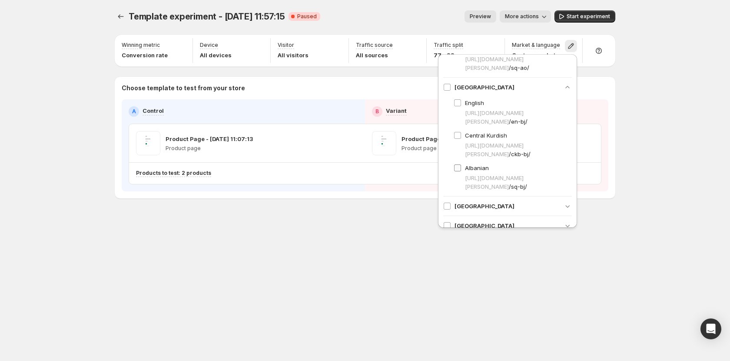
scroll to position [106, 0]
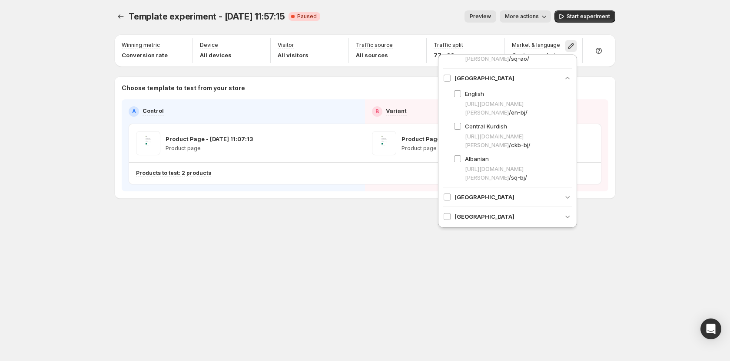
click at [555, 196] on div "[GEOGRAPHIC_DATA]" at bounding box center [507, 197] width 129 height 9
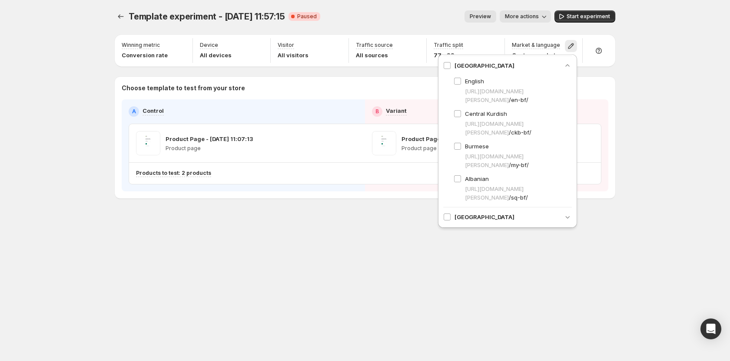
scroll to position [238, 0]
click at [552, 214] on div "[GEOGRAPHIC_DATA]" at bounding box center [507, 216] width 129 height 9
click at [572, 46] on icon "button" at bounding box center [570, 46] width 9 height 9
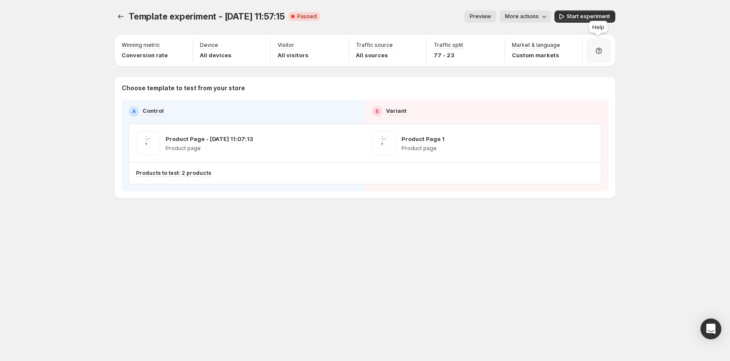
click at [595, 46] on icon at bounding box center [598, 50] width 9 height 9
click at [697, 89] on div "Template experiment - Jul 10, 11:57:15. This page is ready Template experiment …" at bounding box center [365, 180] width 730 height 361
